Goal: Book appointment/travel/reservation

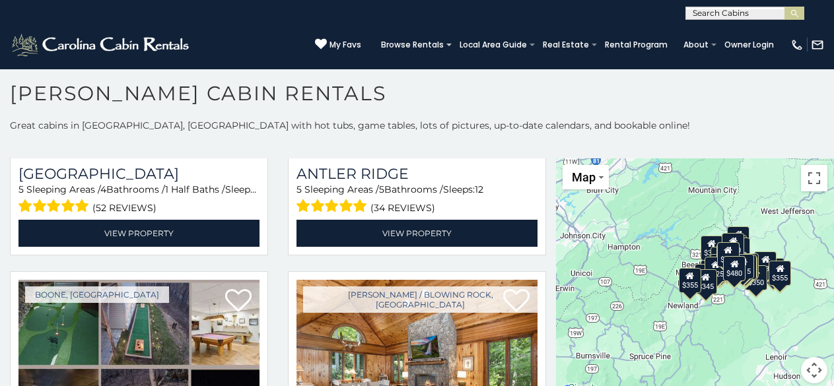
scroll to position [13, 0]
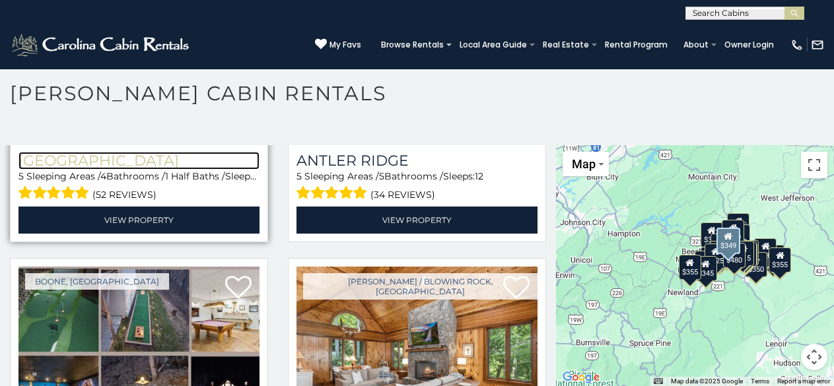
click at [48, 152] on h3 "[GEOGRAPHIC_DATA]" at bounding box center [138, 161] width 241 height 18
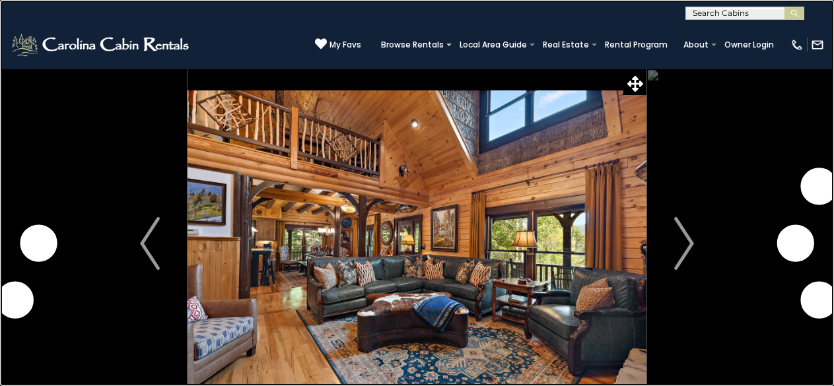
click at [232, 283] on link at bounding box center [417, 193] width 834 height 386
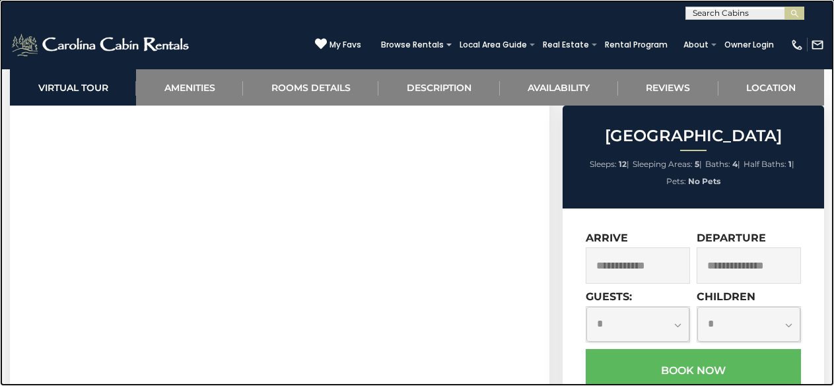
scroll to position [755, 0]
click at [645, 74] on link at bounding box center [417, 193] width 834 height 386
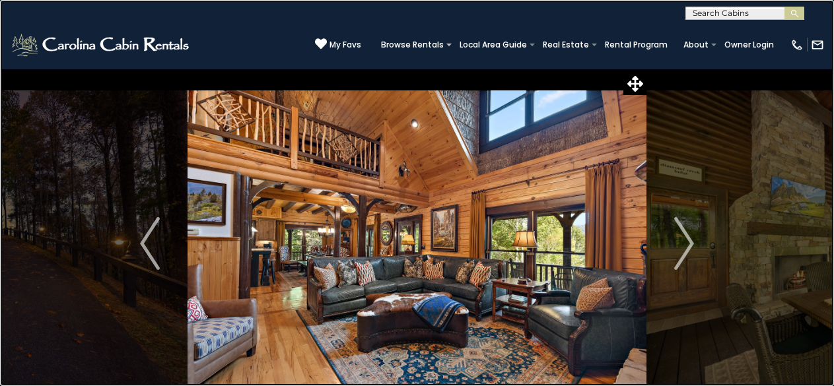
click at [184, 6] on link at bounding box center [417, 193] width 834 height 386
